Goal: Task Accomplishment & Management: Manage account settings

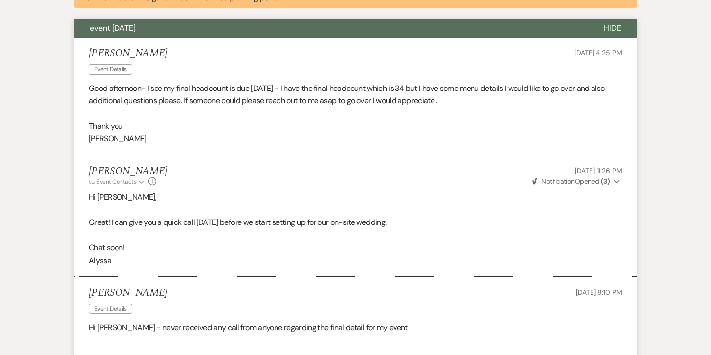
scroll to position [189, 0]
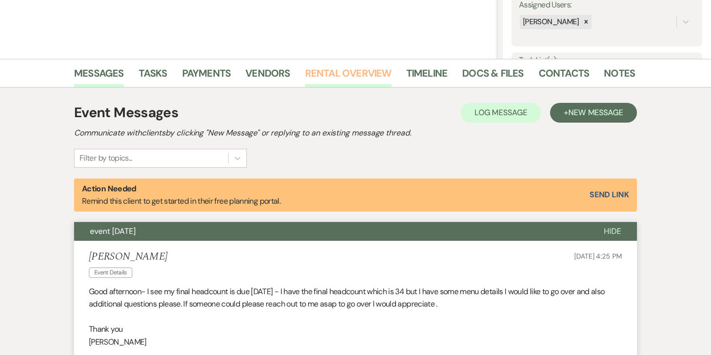
click at [364, 83] on link "Rental Overview" at bounding box center [348, 76] width 86 height 22
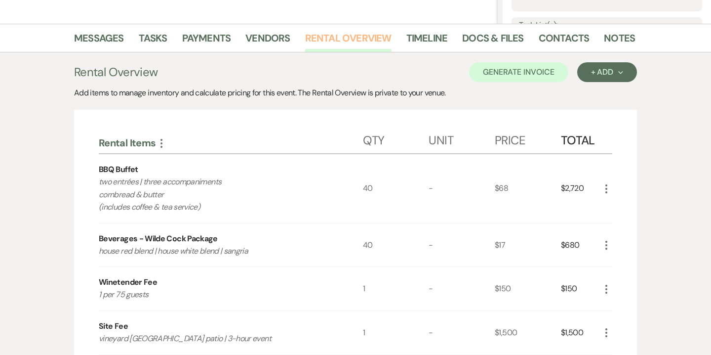
scroll to position [222, 0]
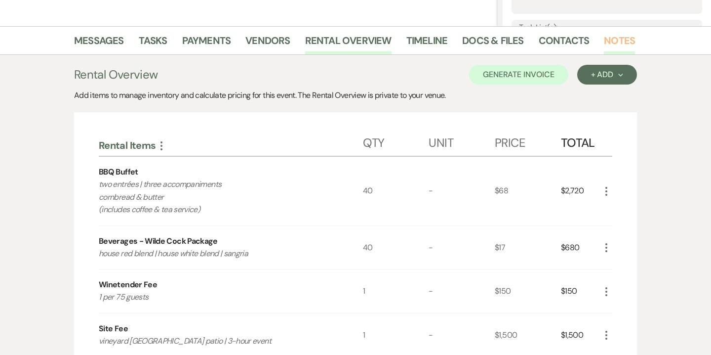
click at [622, 41] on link "Notes" at bounding box center [619, 44] width 31 height 22
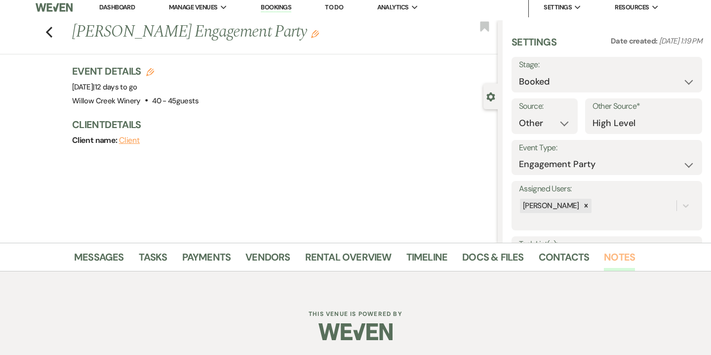
scroll to position [222, 0]
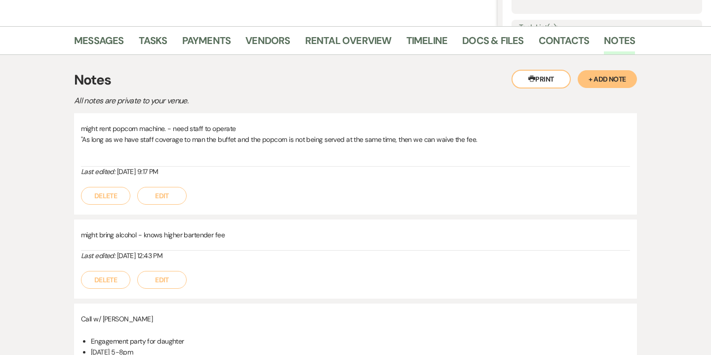
click at [604, 82] on button "+ Add Note" at bounding box center [607, 79] width 59 height 18
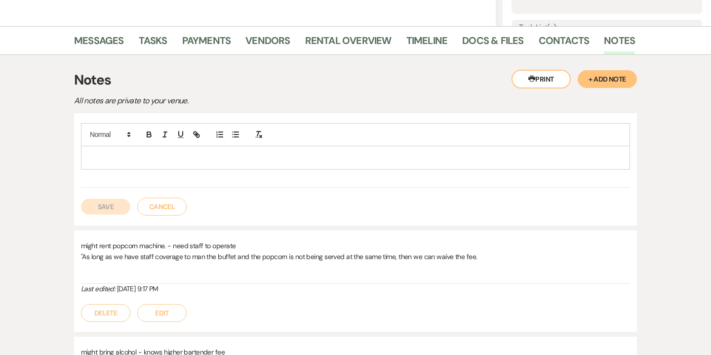
click at [186, 153] on p at bounding box center [356, 157] width 534 height 11
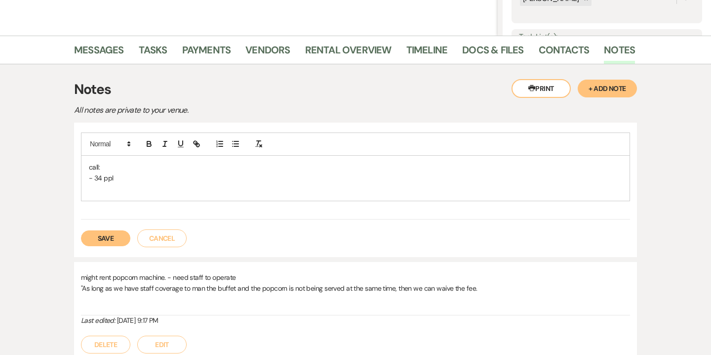
scroll to position [227, 0]
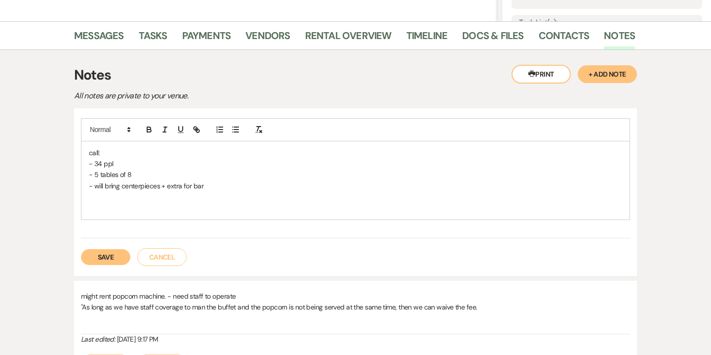
click at [97, 190] on p "- will bring centerpieces + extra for bar" at bounding box center [356, 185] width 534 height 11
click at [96, 195] on p at bounding box center [356, 196] width 534 height 11
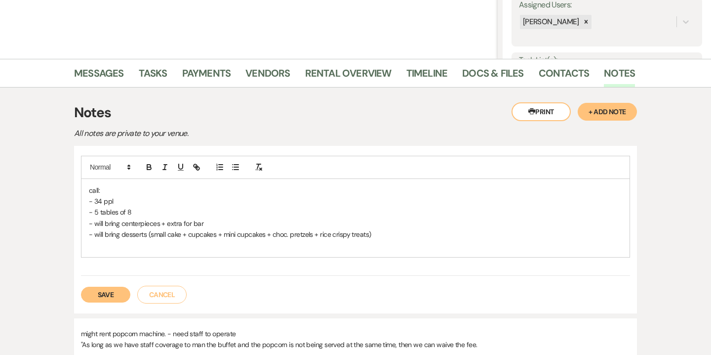
scroll to position [190, 0]
click at [102, 298] on button "Save" at bounding box center [105, 294] width 49 height 16
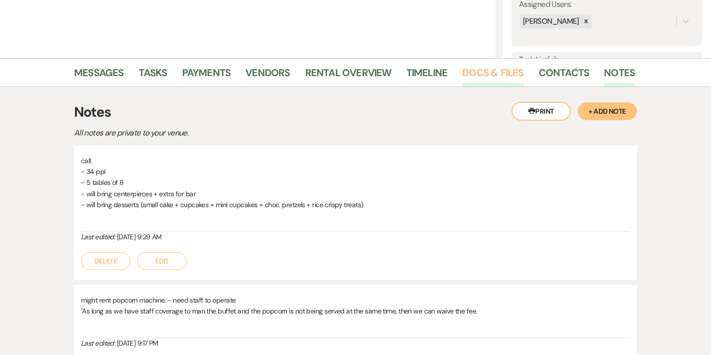
click at [499, 81] on link "Docs & Files" at bounding box center [492, 76] width 61 height 22
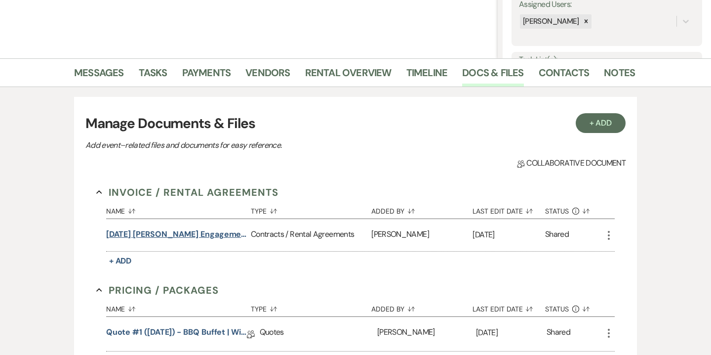
click at [226, 238] on button "[DATE] [PERSON_NAME] Engagement Party Contract" at bounding box center [176, 234] width 141 height 12
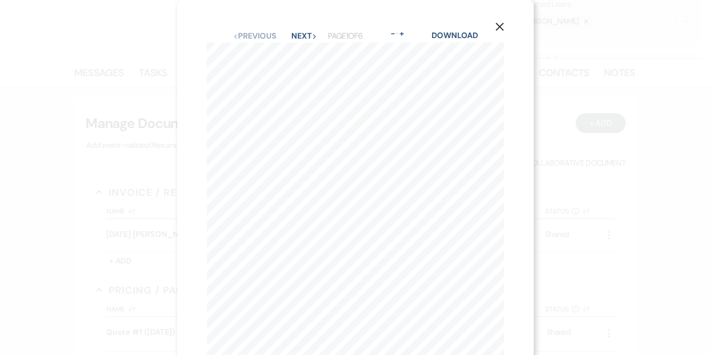
click at [497, 24] on icon "X" at bounding box center [499, 26] width 9 height 9
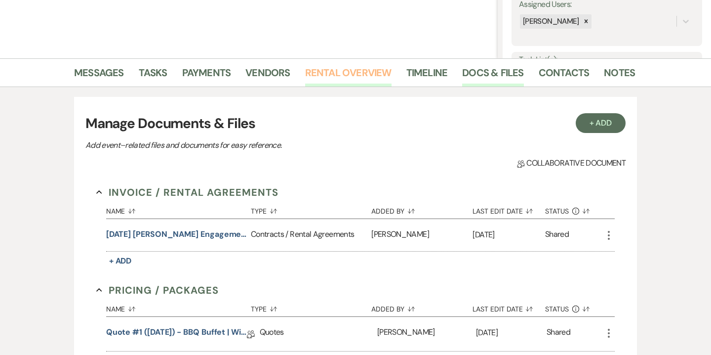
click at [344, 72] on link "Rental Overview" at bounding box center [348, 76] width 86 height 22
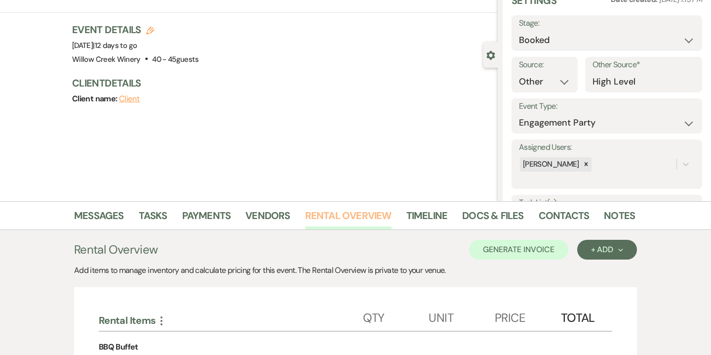
scroll to position [41, 0]
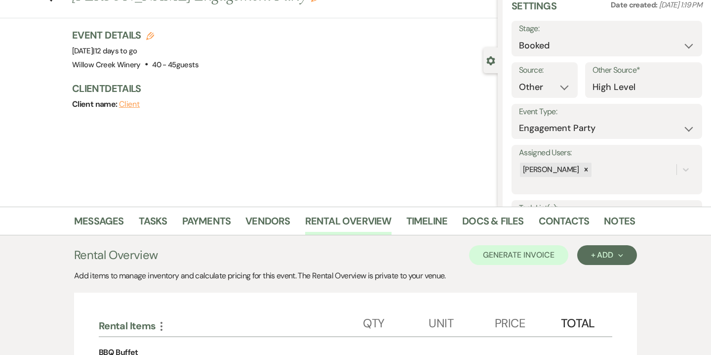
click at [621, 209] on div "Messages Tasks Payments Vendors Rental Overview Timeline Docs & Files Contacts …" at bounding box center [355, 220] width 711 height 29
click at [618, 223] on link "Notes" at bounding box center [619, 224] width 31 height 22
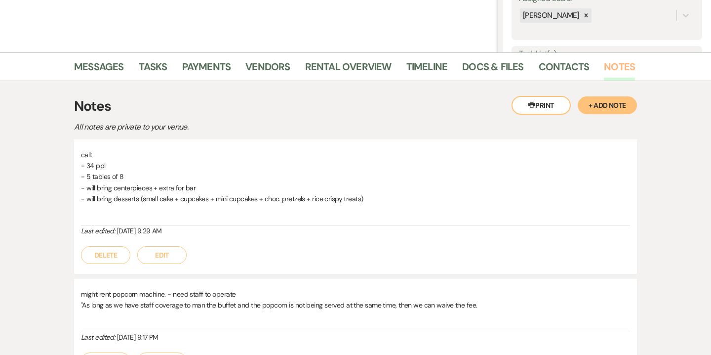
scroll to position [184, 0]
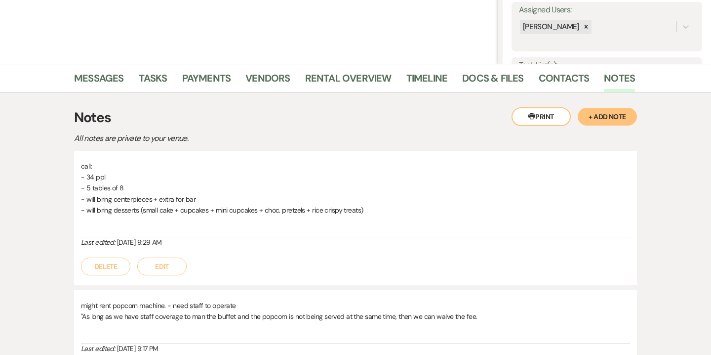
click at [171, 264] on button "Edit" at bounding box center [161, 266] width 49 height 18
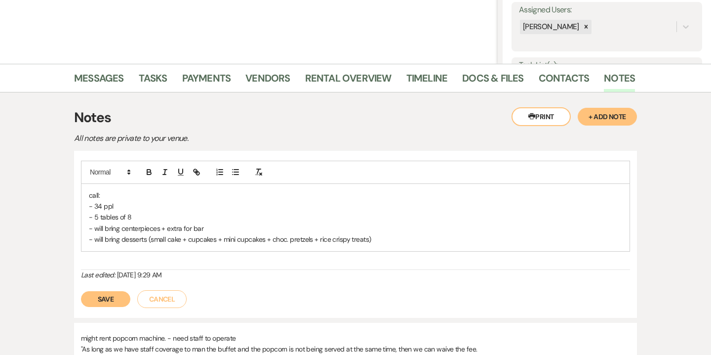
click at [384, 238] on p "- will bring desserts (small cake + cupcakes + mini cupcakes + choc. pretzels +…" at bounding box center [356, 239] width 534 height 11
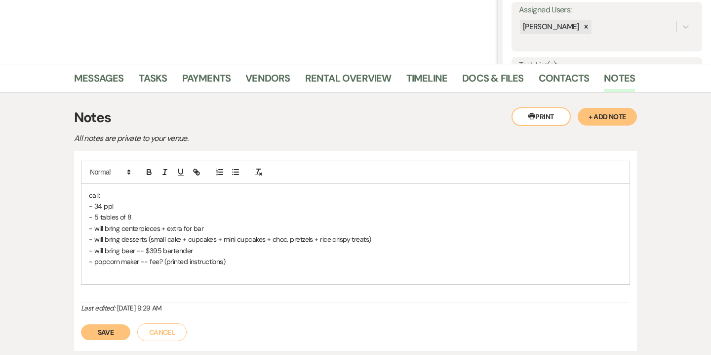
click at [110, 336] on button "Save" at bounding box center [105, 332] width 49 height 16
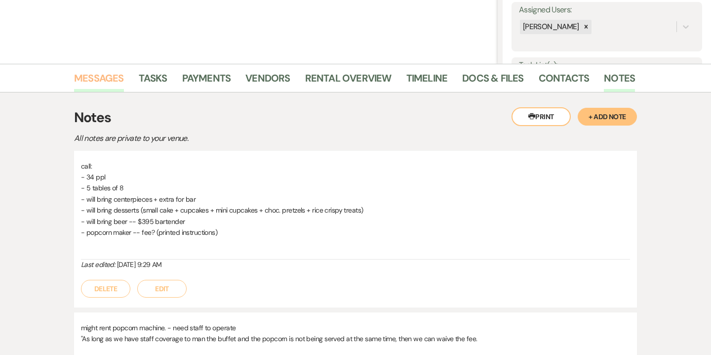
click at [110, 87] on link "Messages" at bounding box center [99, 81] width 50 height 22
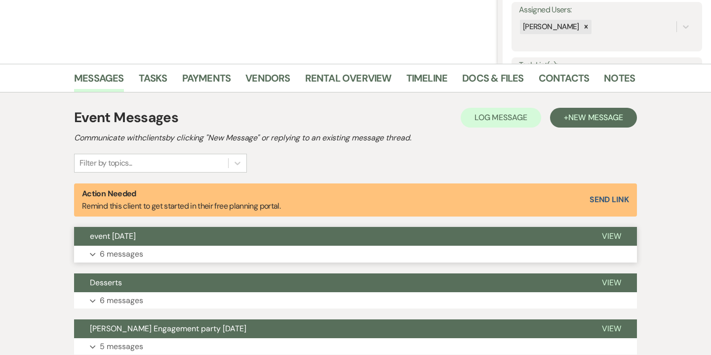
click at [143, 249] on p "6 messages" at bounding box center [121, 253] width 43 height 13
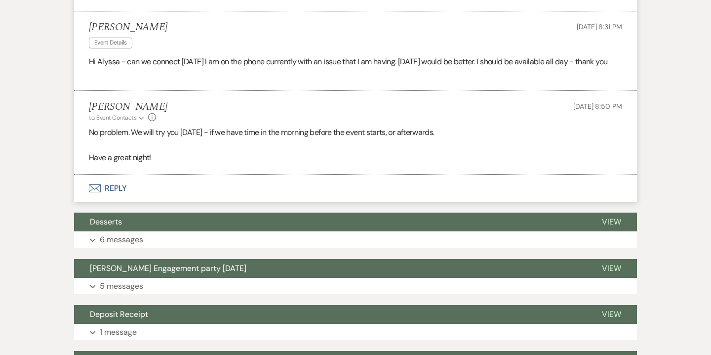
scroll to position [1065, 0]
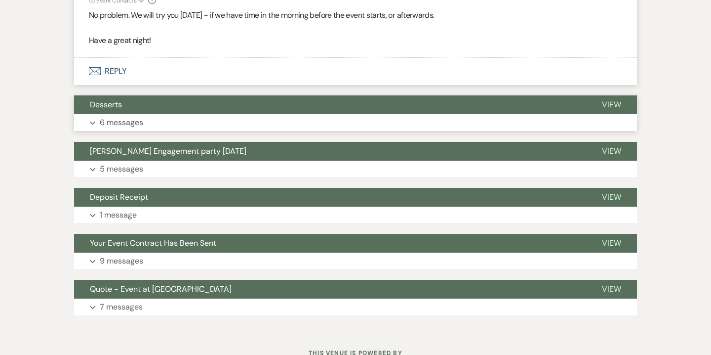
click at [143, 129] on p "6 messages" at bounding box center [121, 122] width 43 height 13
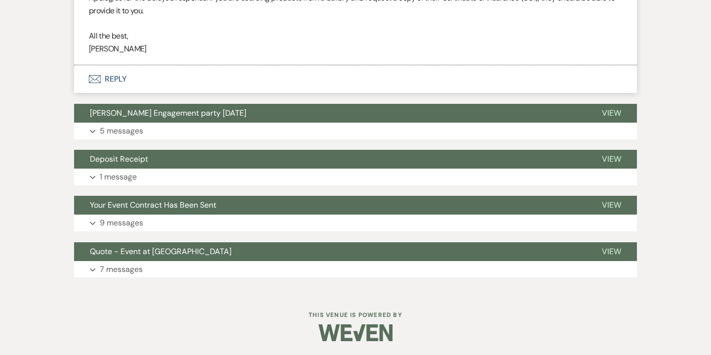
scroll to position [2162, 0]
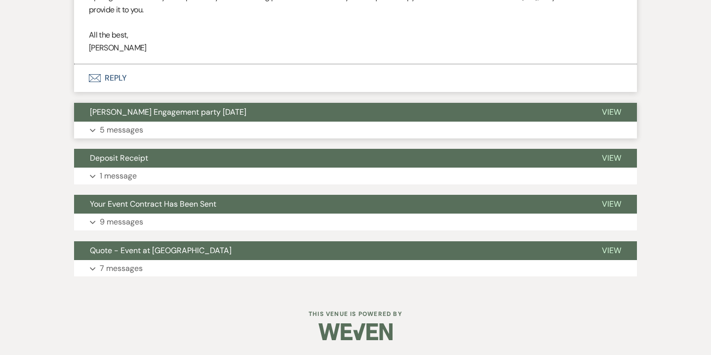
click at [203, 137] on button "Expand 5 messages" at bounding box center [355, 130] width 563 height 17
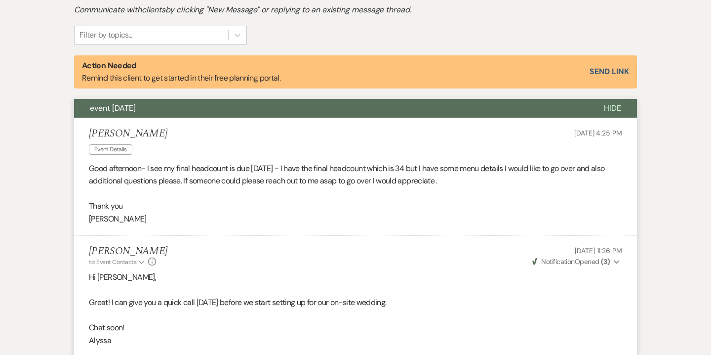
scroll to position [0, 0]
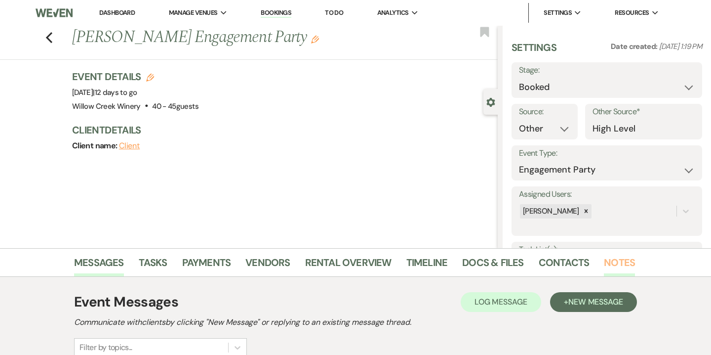
click at [615, 257] on link "Notes" at bounding box center [619, 265] width 31 height 22
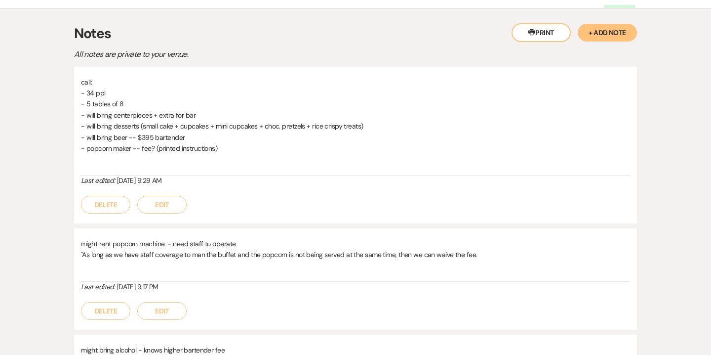
scroll to position [346, 0]
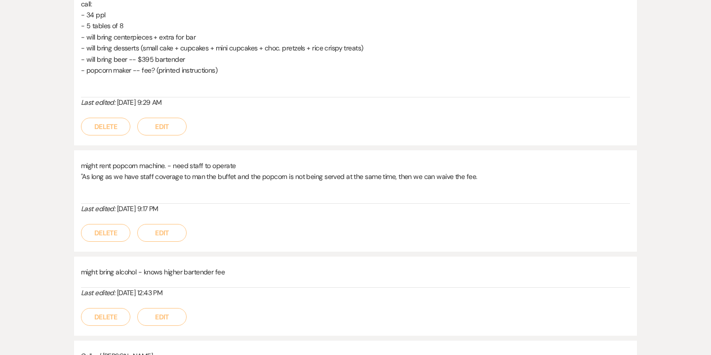
click at [175, 128] on button "Edit" at bounding box center [161, 127] width 49 height 18
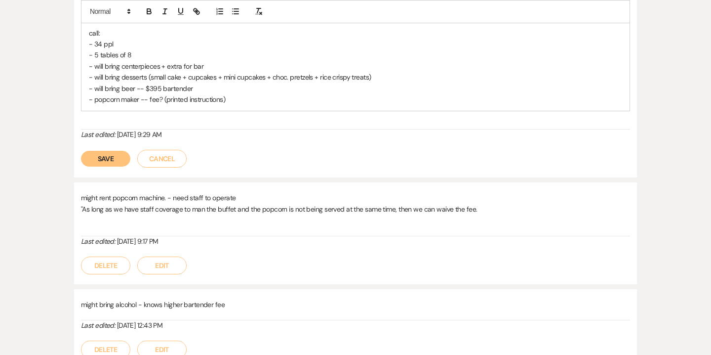
click at [246, 100] on p "- popcorn maker -- fee? (printed instructions)" at bounding box center [356, 99] width 534 height 11
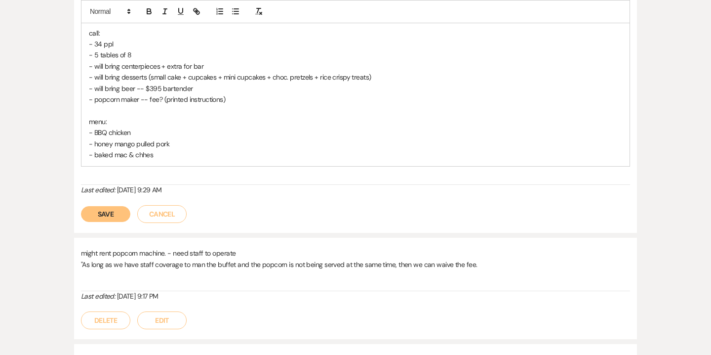
click at [246, 100] on p "- popcorn maker -- fee? (printed instructions)" at bounding box center [356, 99] width 534 height 11
click at [157, 155] on p "- baked mac & chhe" at bounding box center [356, 154] width 534 height 11
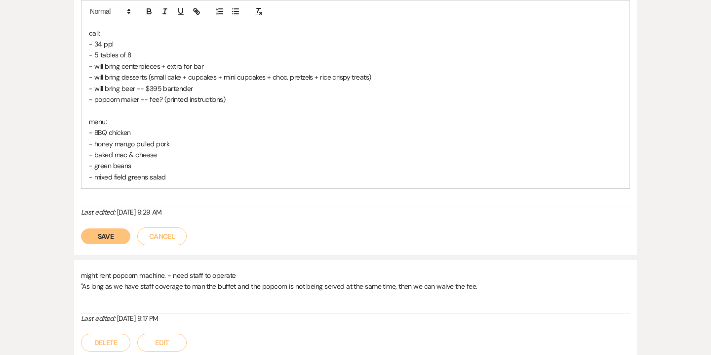
click at [110, 241] on button "Save" at bounding box center [105, 236] width 49 height 16
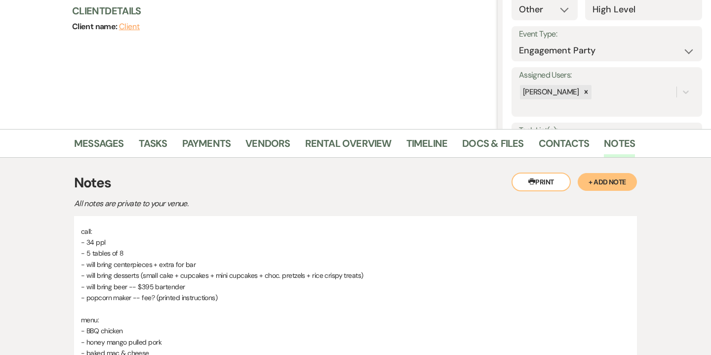
scroll to position [116, 0]
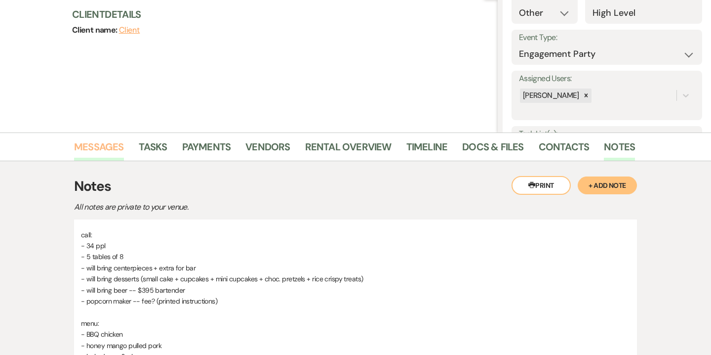
click at [103, 152] on link "Messages" at bounding box center [99, 150] width 50 height 22
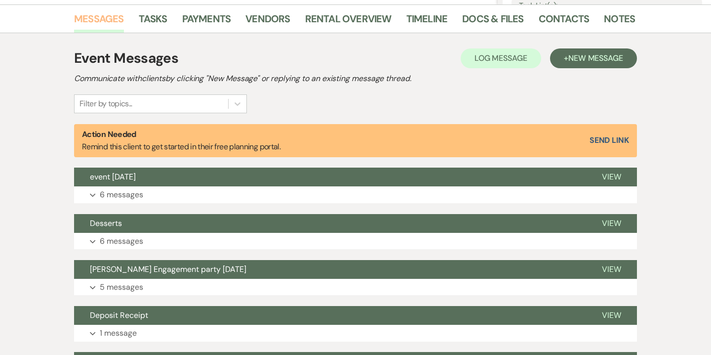
scroll to position [245, 0]
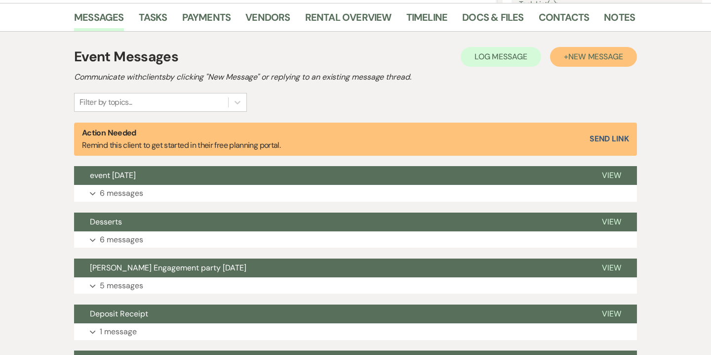
click at [605, 53] on span "New Message" at bounding box center [596, 56] width 55 height 10
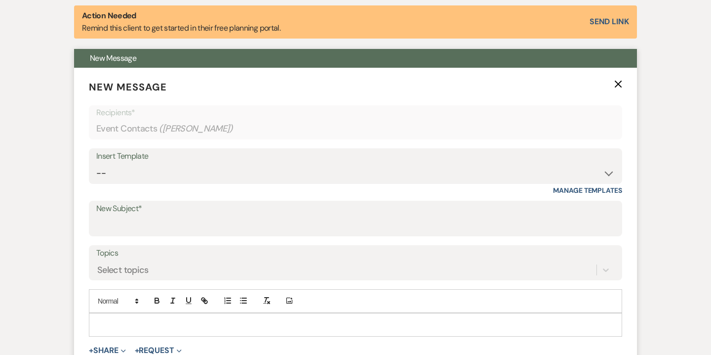
scroll to position [366, 0]
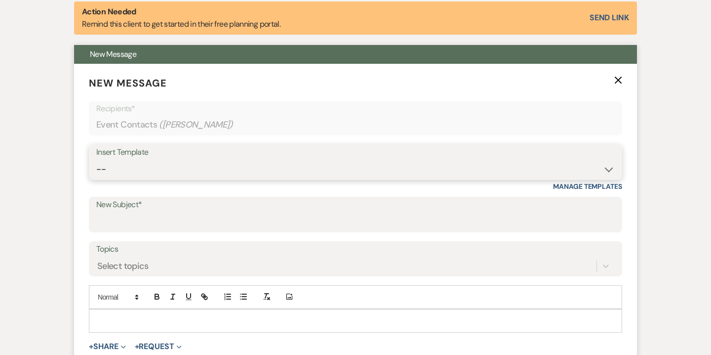
click at [209, 177] on select "-- Weven Planning Portal Introduction (Booked Events) 6-Month Check-in Review R…" at bounding box center [355, 169] width 519 height 19
select select "5981"
click at [96, 160] on select "-- Weven Planning Portal Introduction (Booked Events) 6-Month Check-in Review R…" at bounding box center [355, 169] width 519 height 19
type input "Final Event Details"
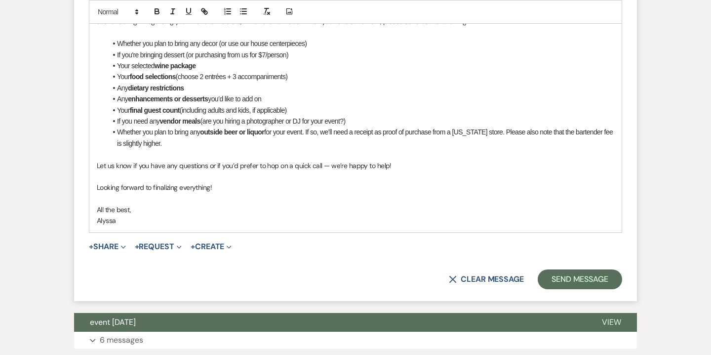
scroll to position [707, 0]
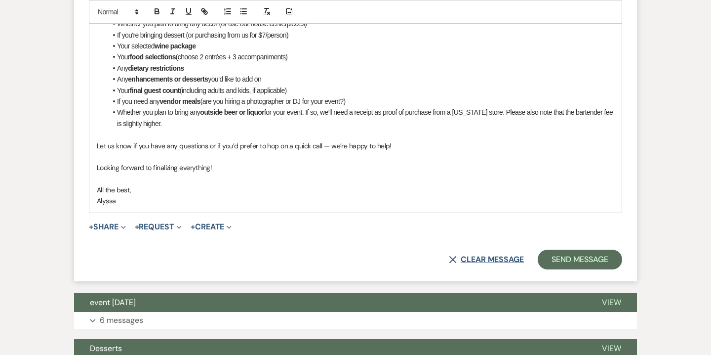
click at [477, 262] on button "X Clear message" at bounding box center [486, 259] width 75 height 8
select select "0"
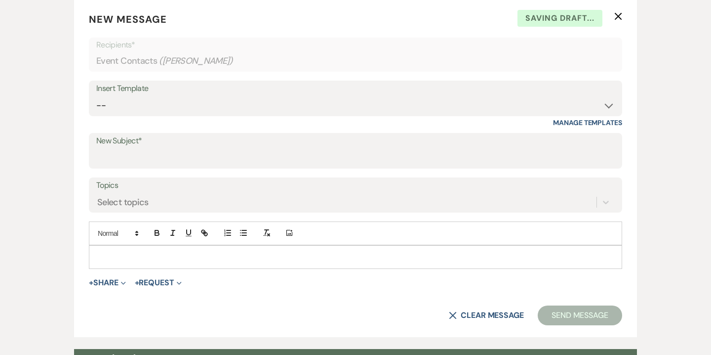
scroll to position [423, 0]
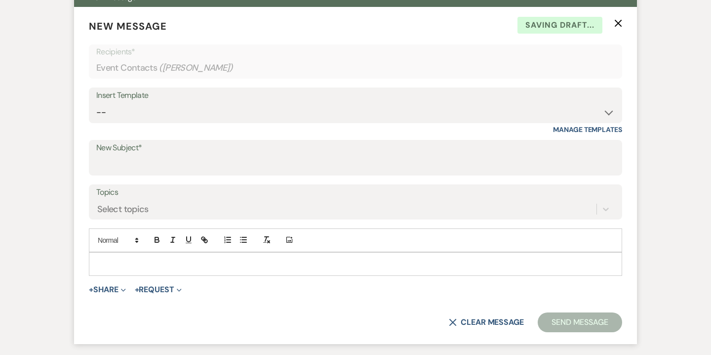
click at [619, 29] on p "New Message X Saving draft..." at bounding box center [356, 26] width 534 height 15
click at [618, 22] on use "button" at bounding box center [618, 23] width 7 height 7
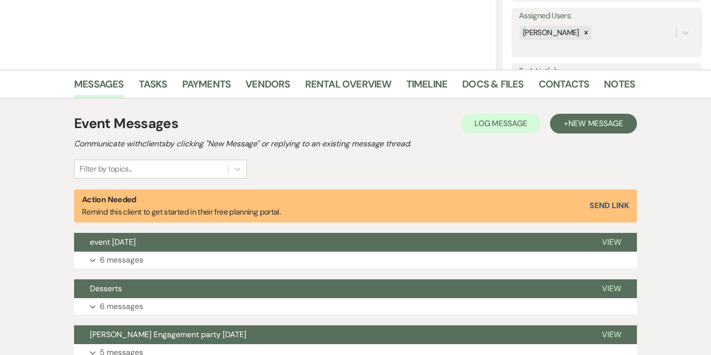
scroll to position [73, 0]
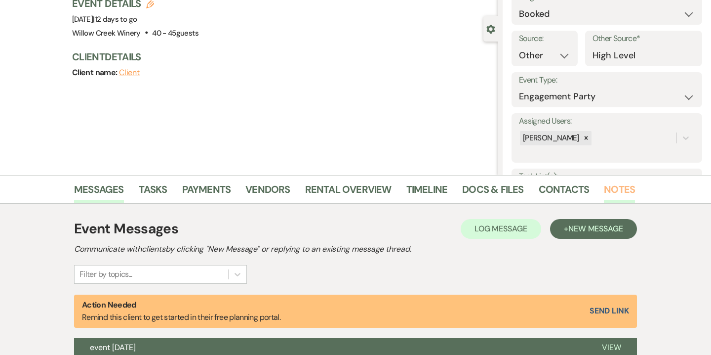
click at [605, 193] on link "Notes" at bounding box center [619, 192] width 31 height 22
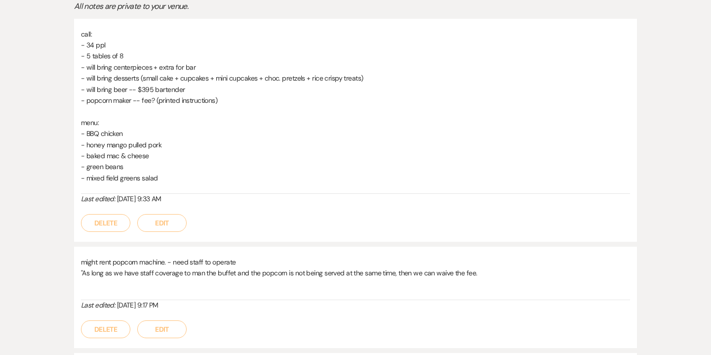
scroll to position [439, 0]
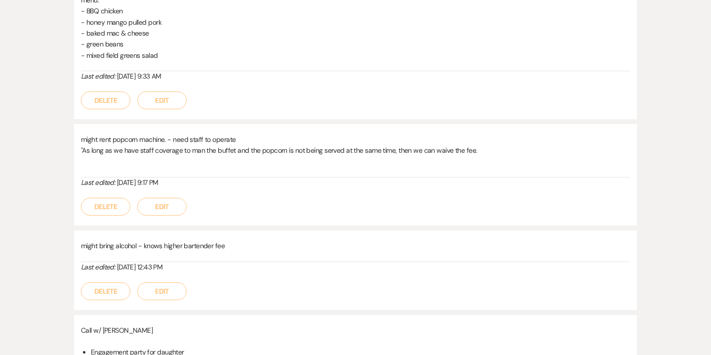
click at [176, 108] on button "Edit" at bounding box center [161, 100] width 49 height 18
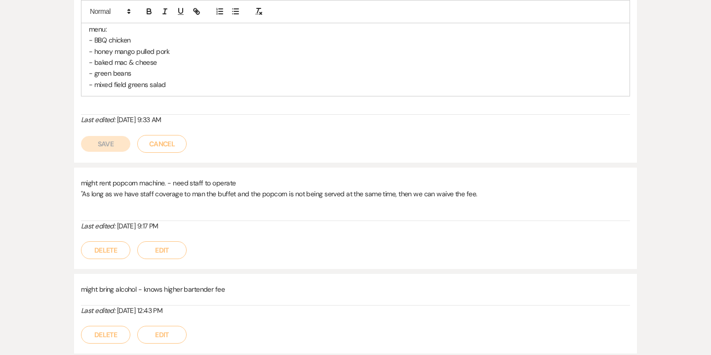
click at [175, 86] on p "- mixed field greens salad" at bounding box center [356, 84] width 534 height 11
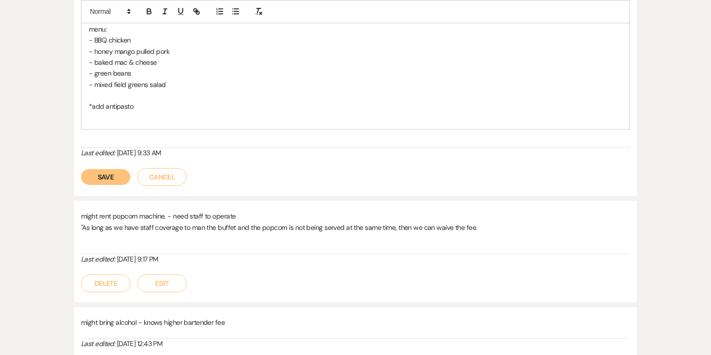
click at [108, 174] on button "Save" at bounding box center [105, 177] width 49 height 16
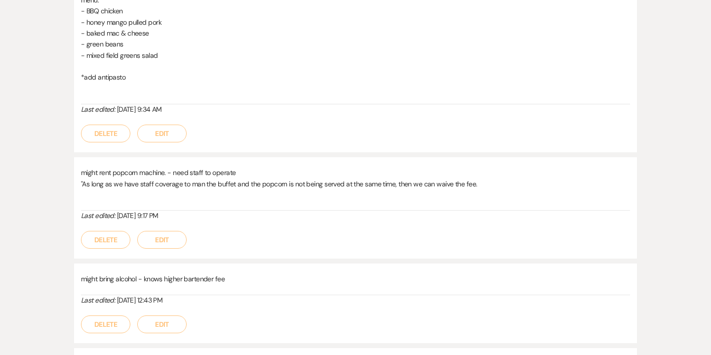
click at [164, 132] on button "Edit" at bounding box center [161, 133] width 49 height 18
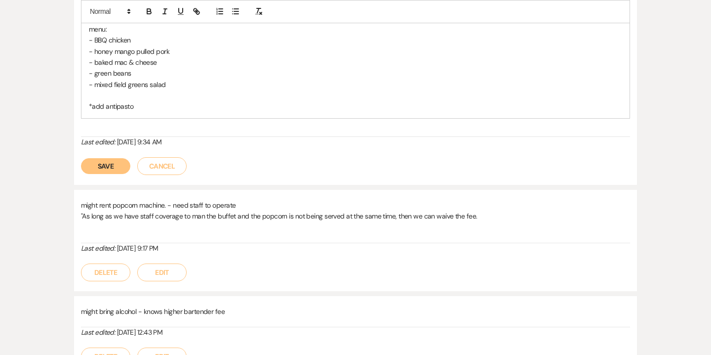
click at [172, 107] on p "*add antipasto" at bounding box center [356, 106] width 534 height 11
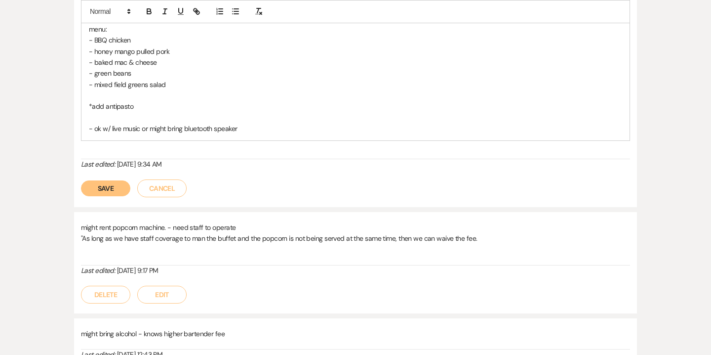
click at [148, 127] on p "- ok w/ live music or might bring bluetooth speaker" at bounding box center [356, 128] width 534 height 11
click at [116, 186] on button "Save" at bounding box center [105, 188] width 49 height 16
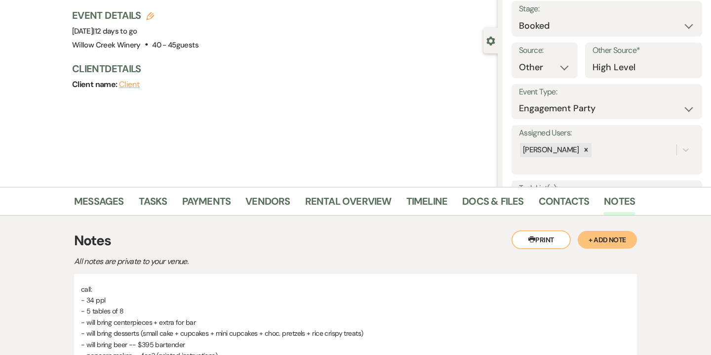
scroll to position [57, 0]
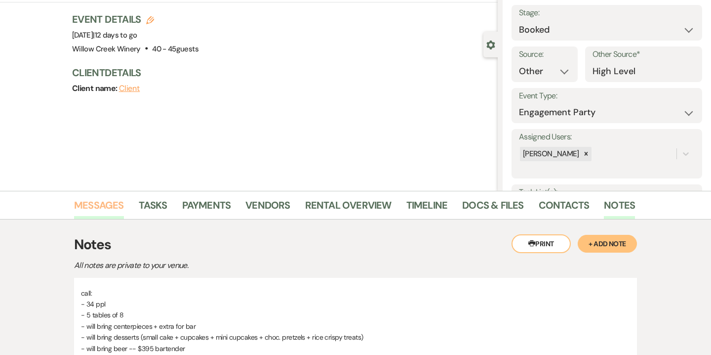
click at [117, 202] on link "Messages" at bounding box center [99, 208] width 50 height 22
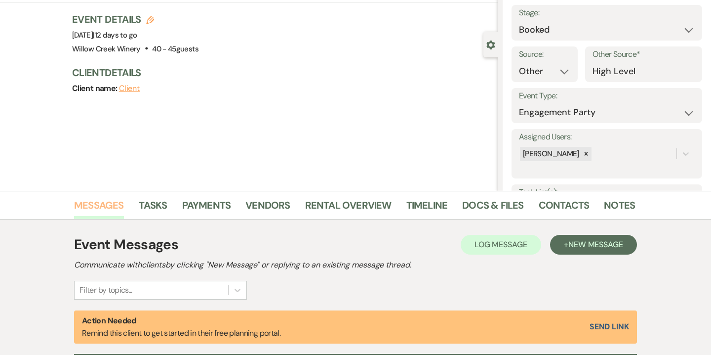
scroll to position [61, 0]
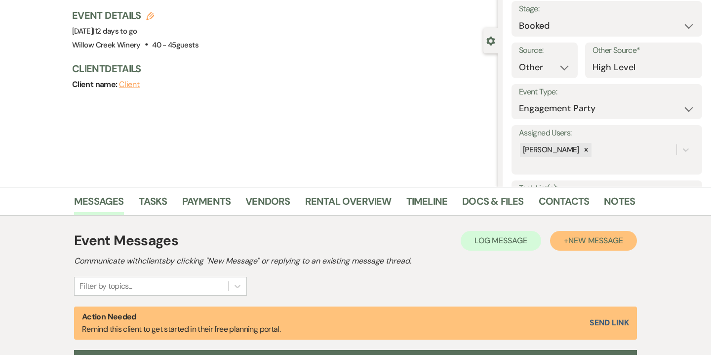
click at [605, 236] on span "New Message" at bounding box center [596, 240] width 55 height 10
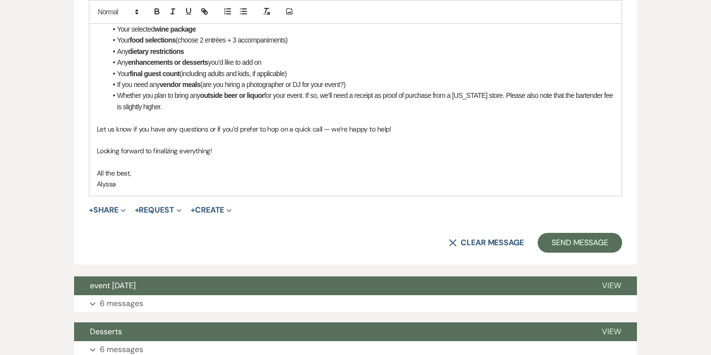
scroll to position [736, 0]
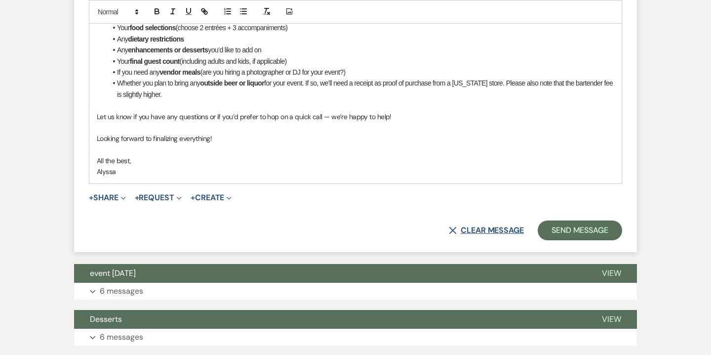
click at [493, 229] on button "X Clear message" at bounding box center [486, 230] width 75 height 8
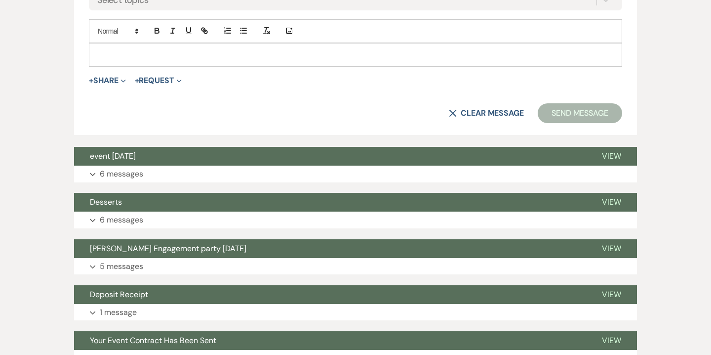
scroll to position [425, 0]
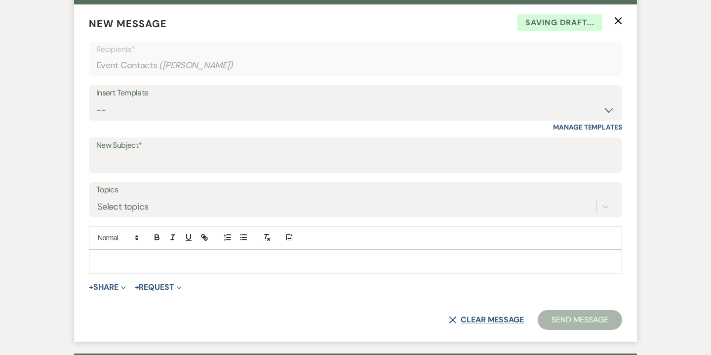
click at [509, 316] on button "X Clear message" at bounding box center [486, 320] width 75 height 8
click at [617, 19] on use "button" at bounding box center [618, 20] width 7 height 7
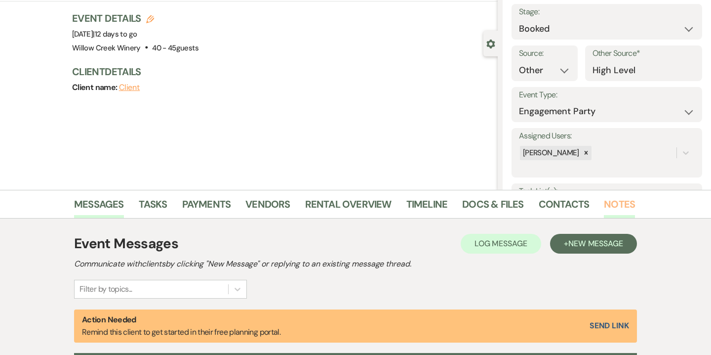
click at [618, 206] on link "Notes" at bounding box center [619, 207] width 31 height 22
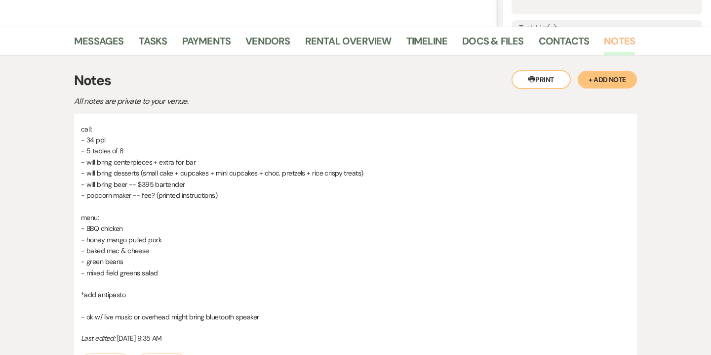
scroll to position [202, 0]
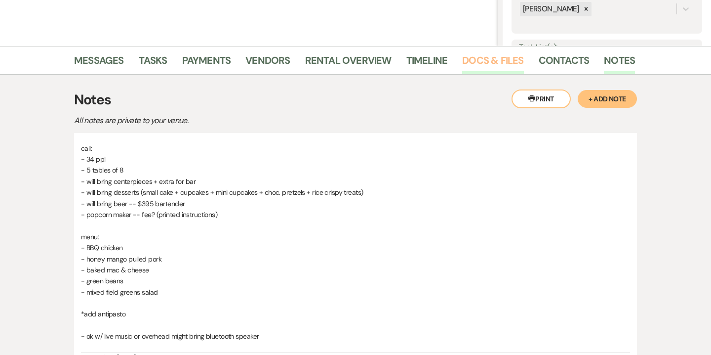
click at [483, 70] on link "Docs & Files" at bounding box center [492, 63] width 61 height 22
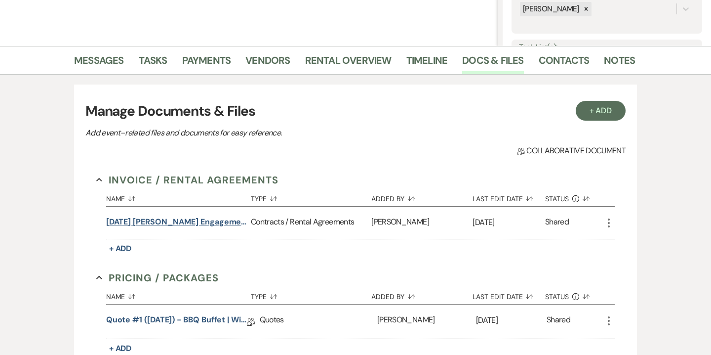
click at [197, 224] on button "[DATE] [PERSON_NAME] Engagement Party Contract" at bounding box center [176, 222] width 141 height 12
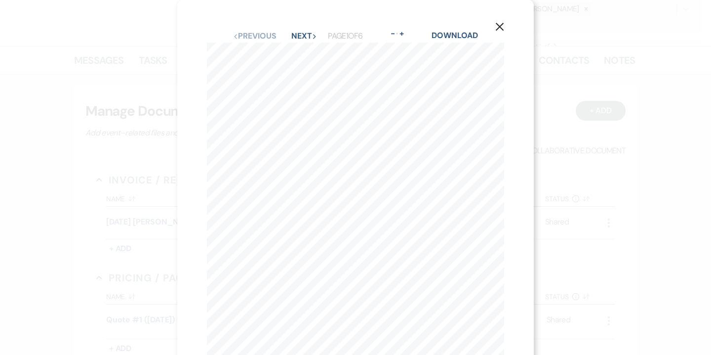
click at [497, 24] on use "button" at bounding box center [500, 27] width 8 height 8
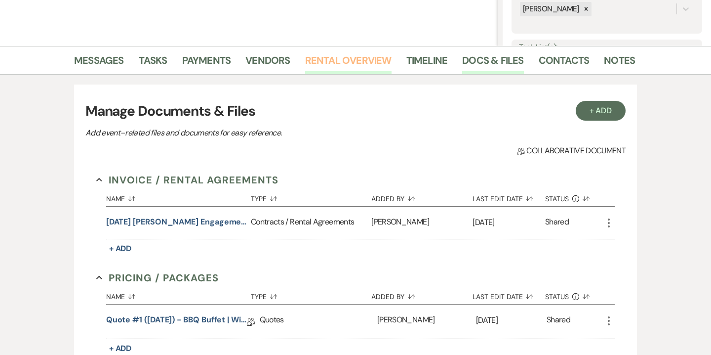
click at [361, 60] on link "Rental Overview" at bounding box center [348, 63] width 86 height 22
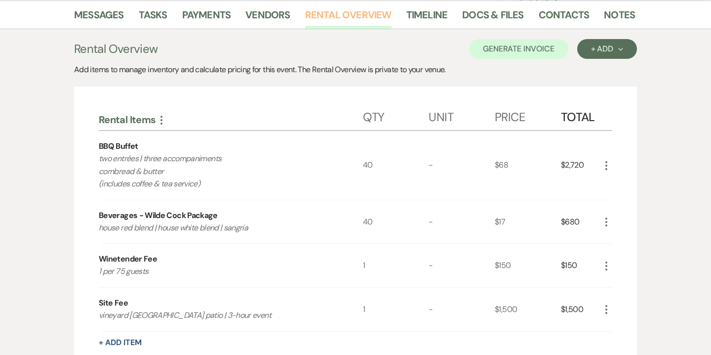
scroll to position [230, 0]
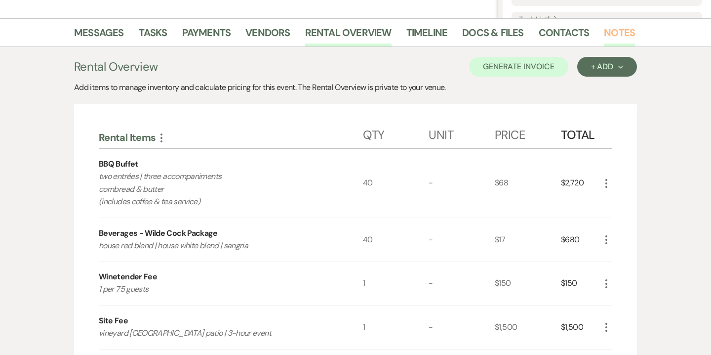
click at [622, 41] on link "Notes" at bounding box center [619, 36] width 31 height 22
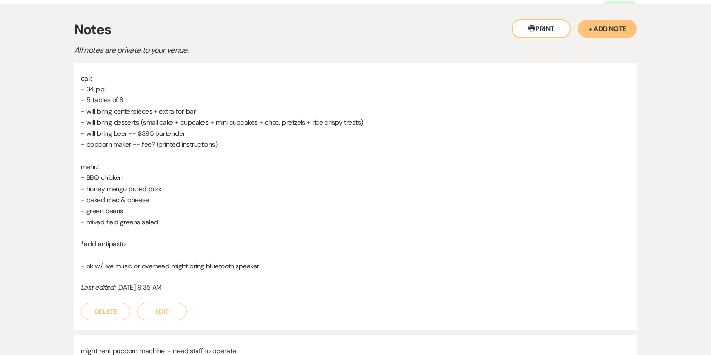
scroll to position [276, 0]
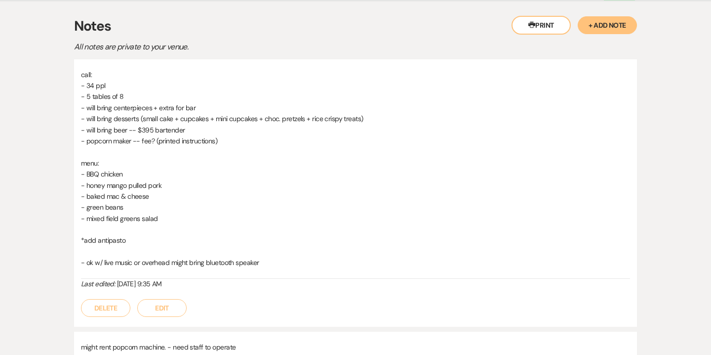
click at [174, 307] on button "Edit" at bounding box center [161, 308] width 49 height 18
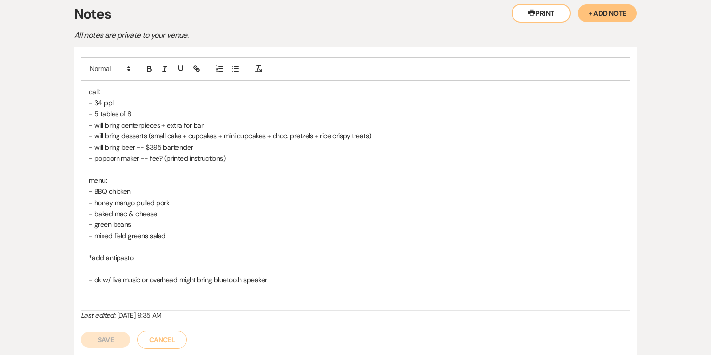
scroll to position [308, 0]
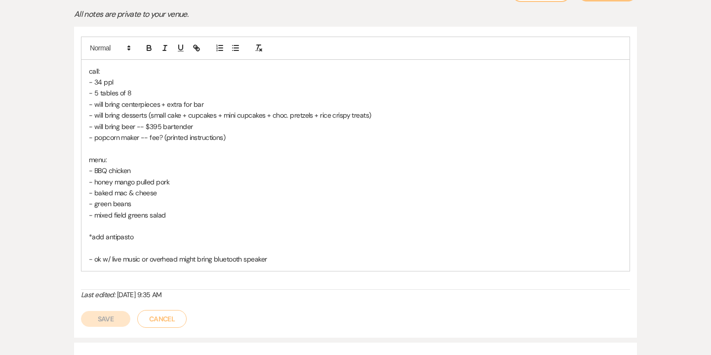
click at [160, 243] on p at bounding box center [356, 248] width 534 height 11
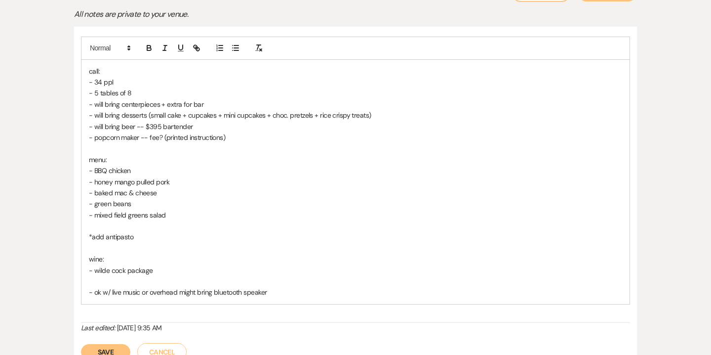
click at [108, 351] on button "Save" at bounding box center [105, 352] width 49 height 16
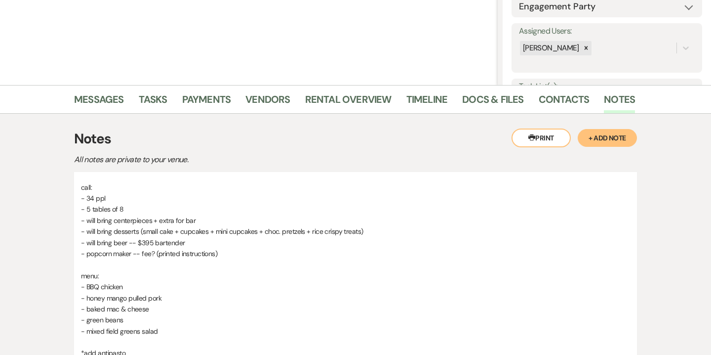
scroll to position [116, 0]
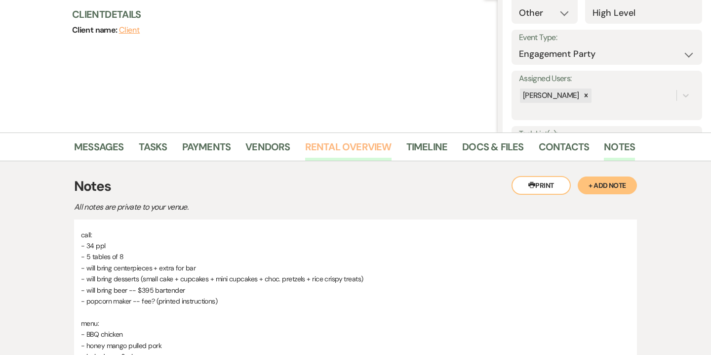
click at [349, 146] on link "Rental Overview" at bounding box center [348, 150] width 86 height 22
